Goal: Navigation & Orientation: Go to known website

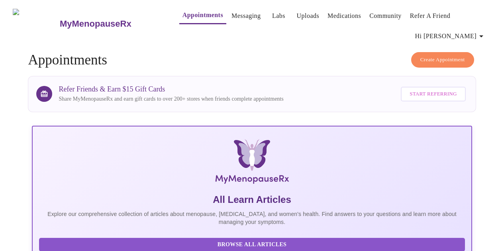
scroll to position [195, 0]
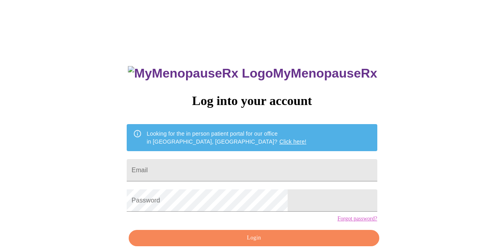
scroll to position [35, 0]
